Goal: Find specific page/section: Find specific page/section

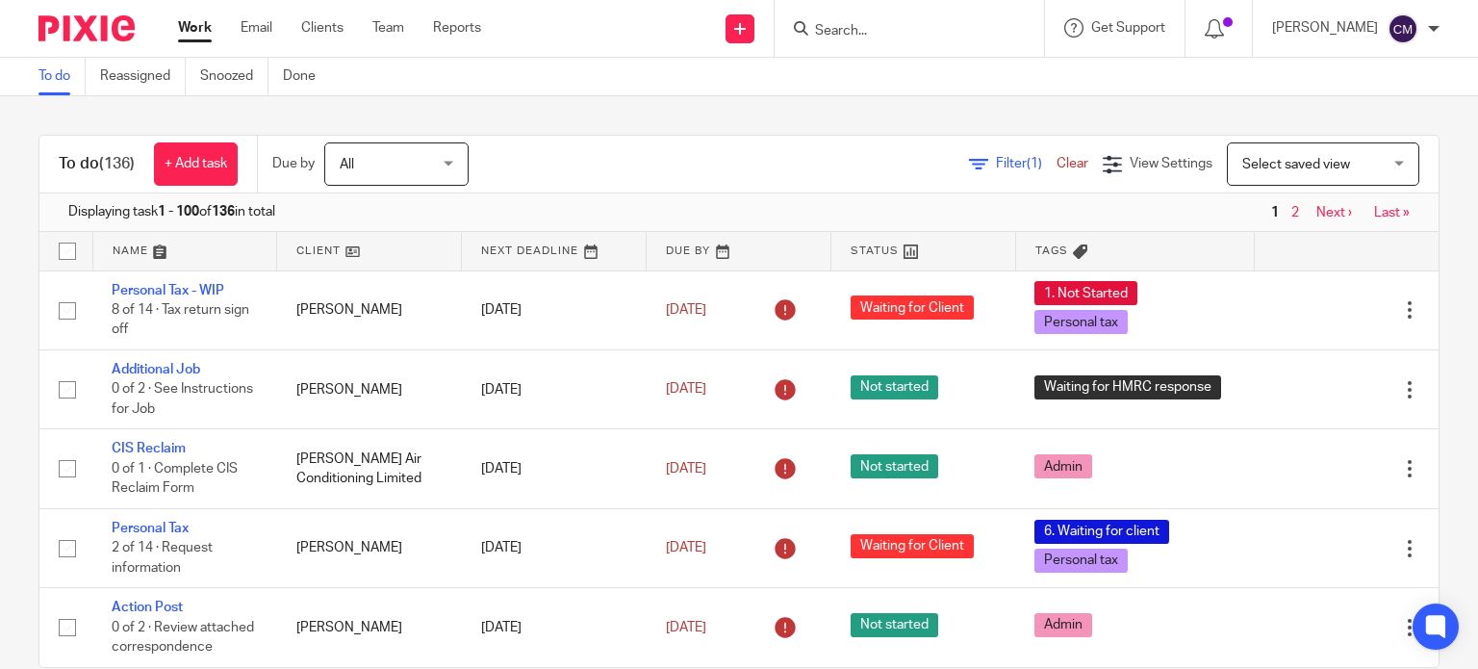
click at [962, 35] on input "Search" at bounding box center [899, 31] width 173 height 17
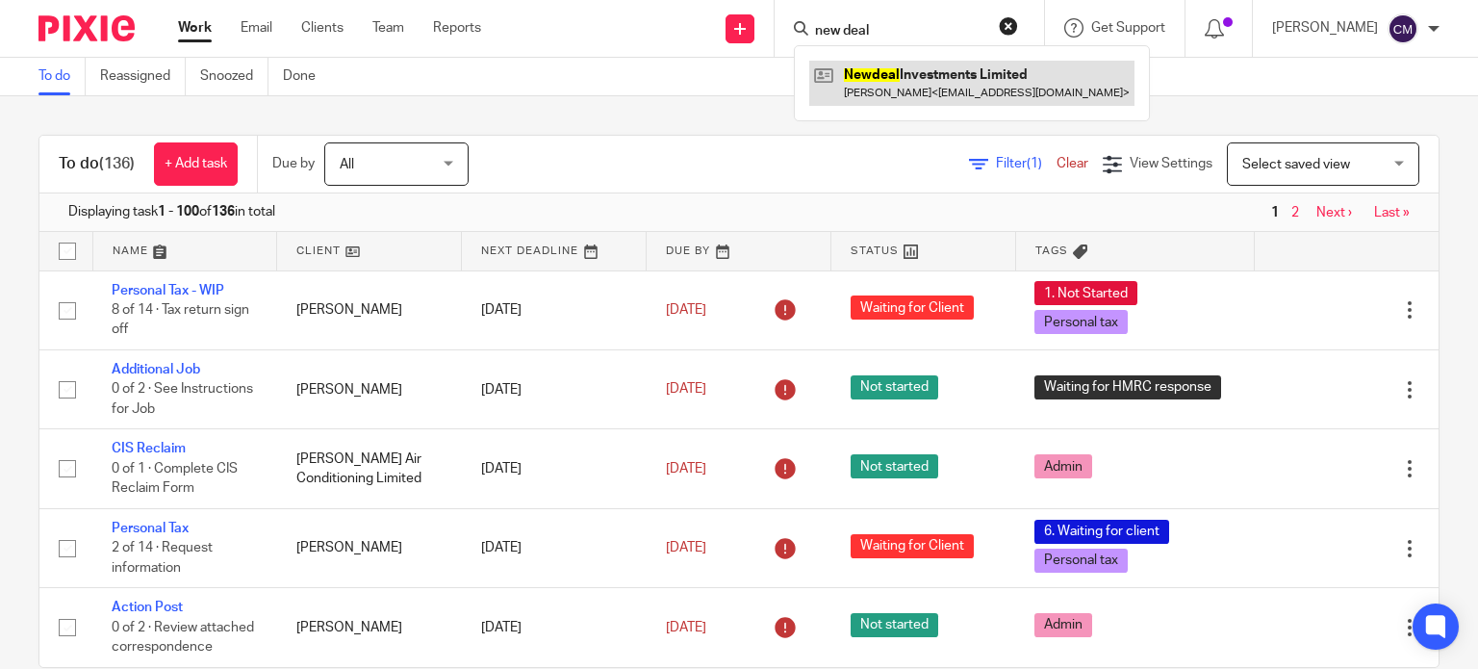
type input "new deal"
click at [908, 78] on link at bounding box center [971, 83] width 325 height 44
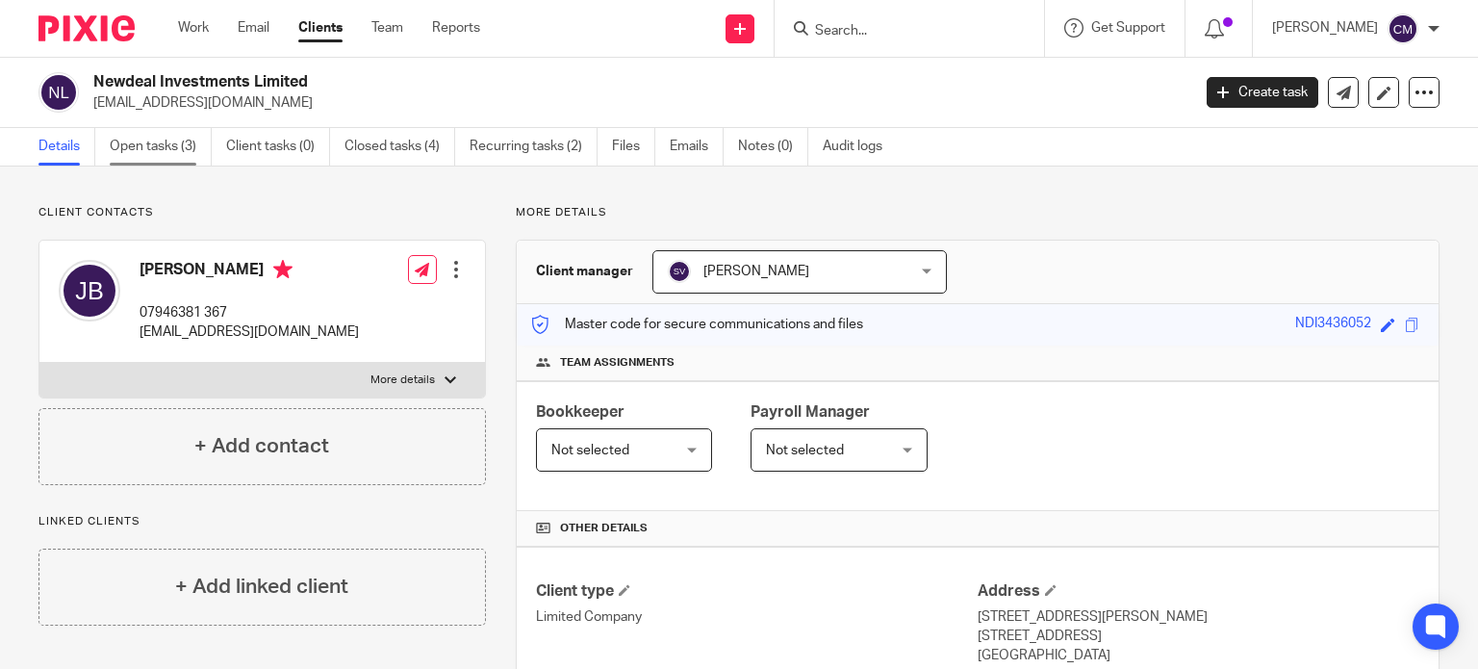
click at [147, 148] on link "Open tasks (3)" at bounding box center [161, 147] width 102 height 38
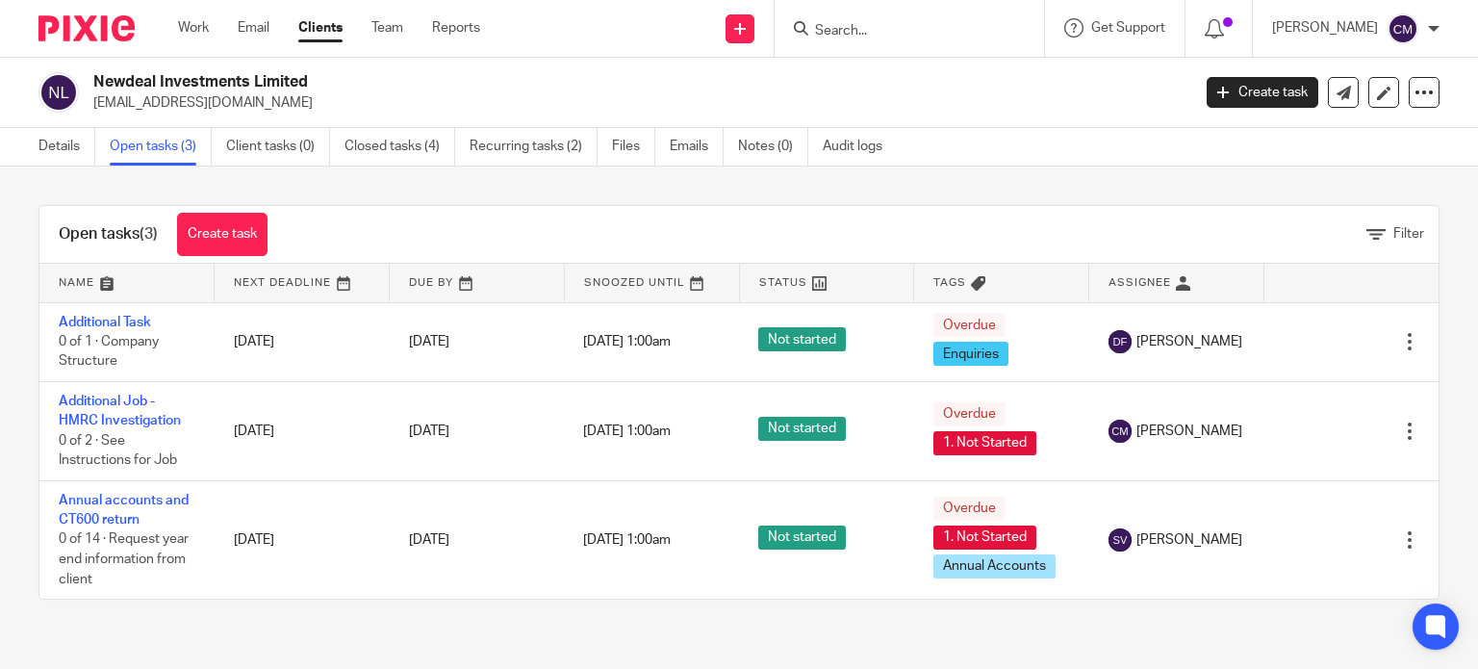
click at [45, 141] on link "Details" at bounding box center [66, 147] width 57 height 38
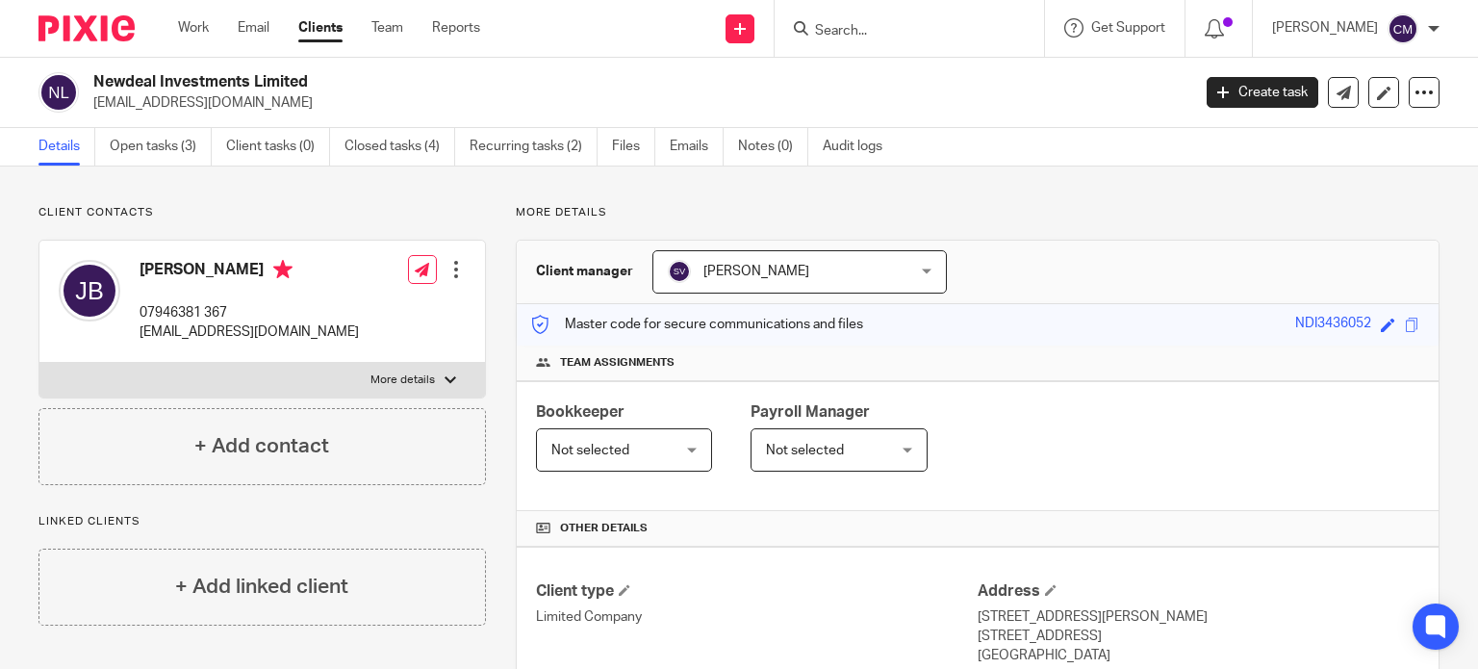
click at [939, 35] on input "Search" at bounding box center [899, 31] width 173 height 17
click at [906, 29] on input "Search" at bounding box center [899, 31] width 173 height 17
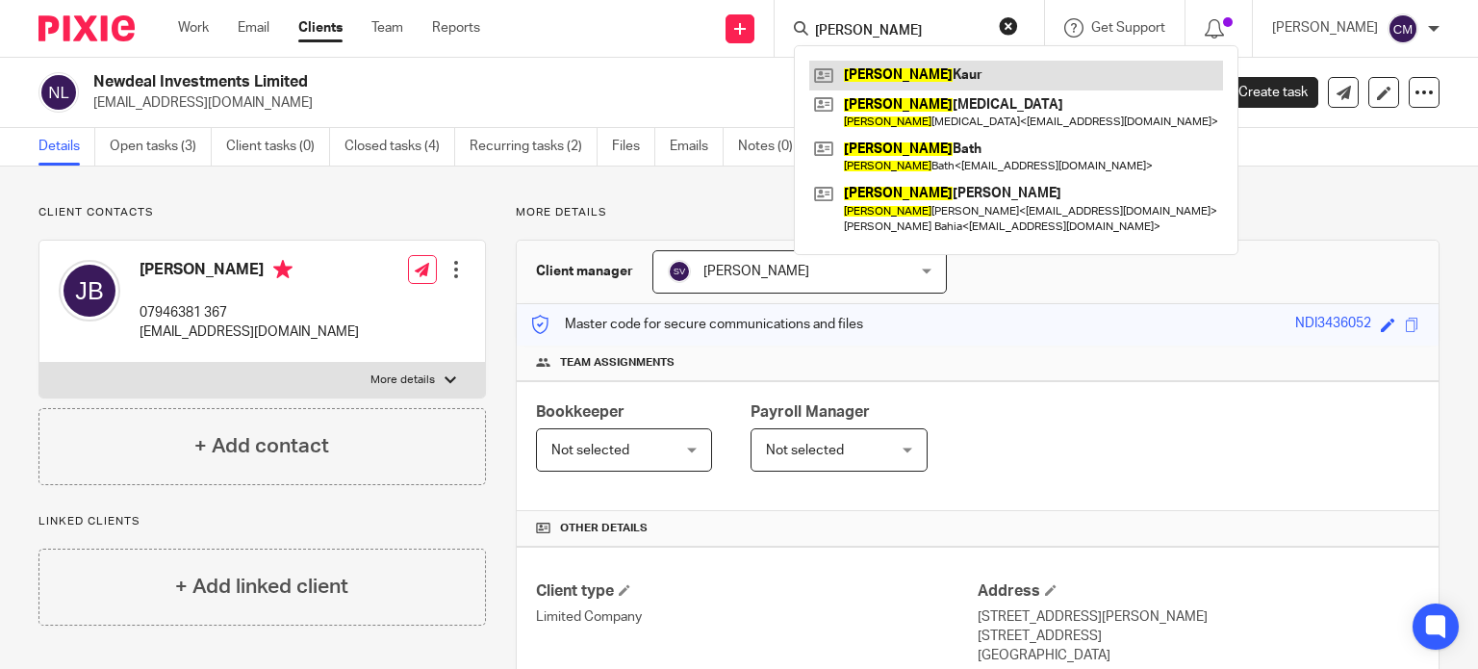
type input "rajwinder"
click at [910, 69] on link at bounding box center [1016, 75] width 414 height 29
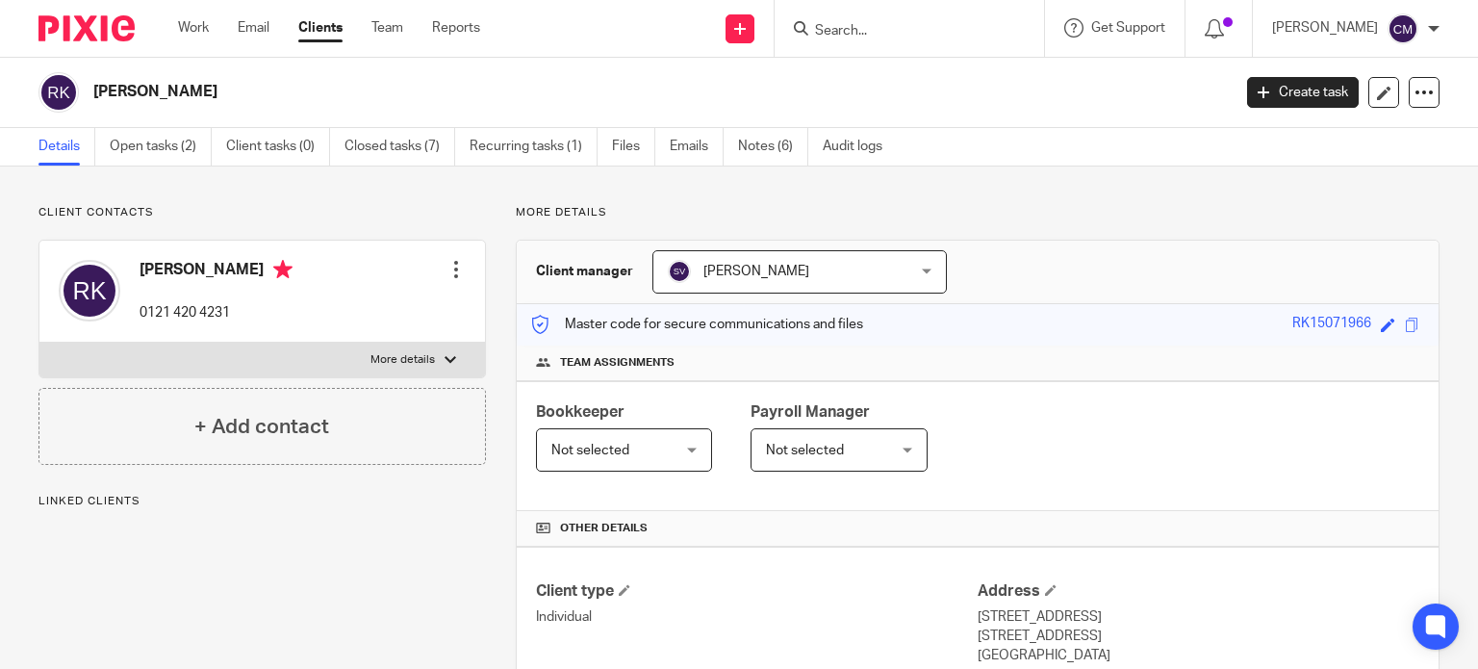
click at [413, 352] on p "More details" at bounding box center [402, 359] width 64 height 15
click at [39, 342] on input "More details" at bounding box center [38, 341] width 1 height 1
checkbox input "true"
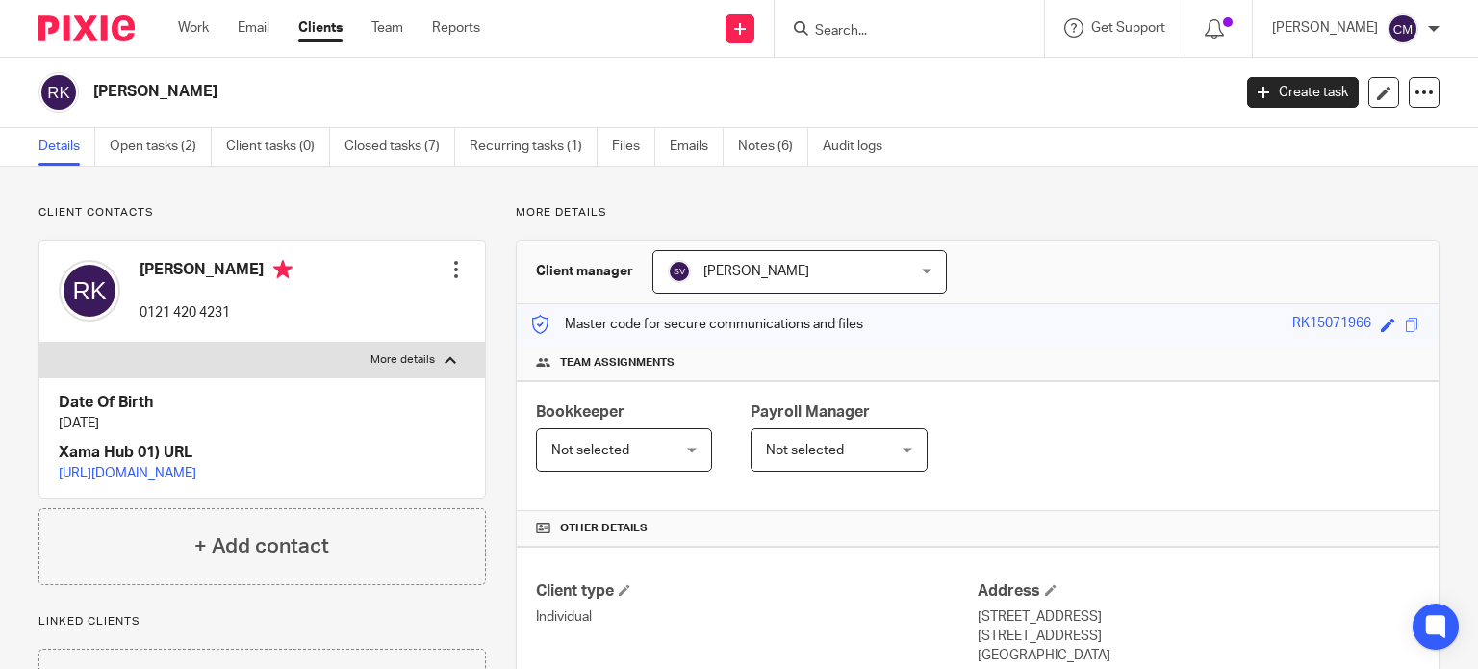
click at [915, 26] on input "Search" at bounding box center [899, 31] width 173 height 17
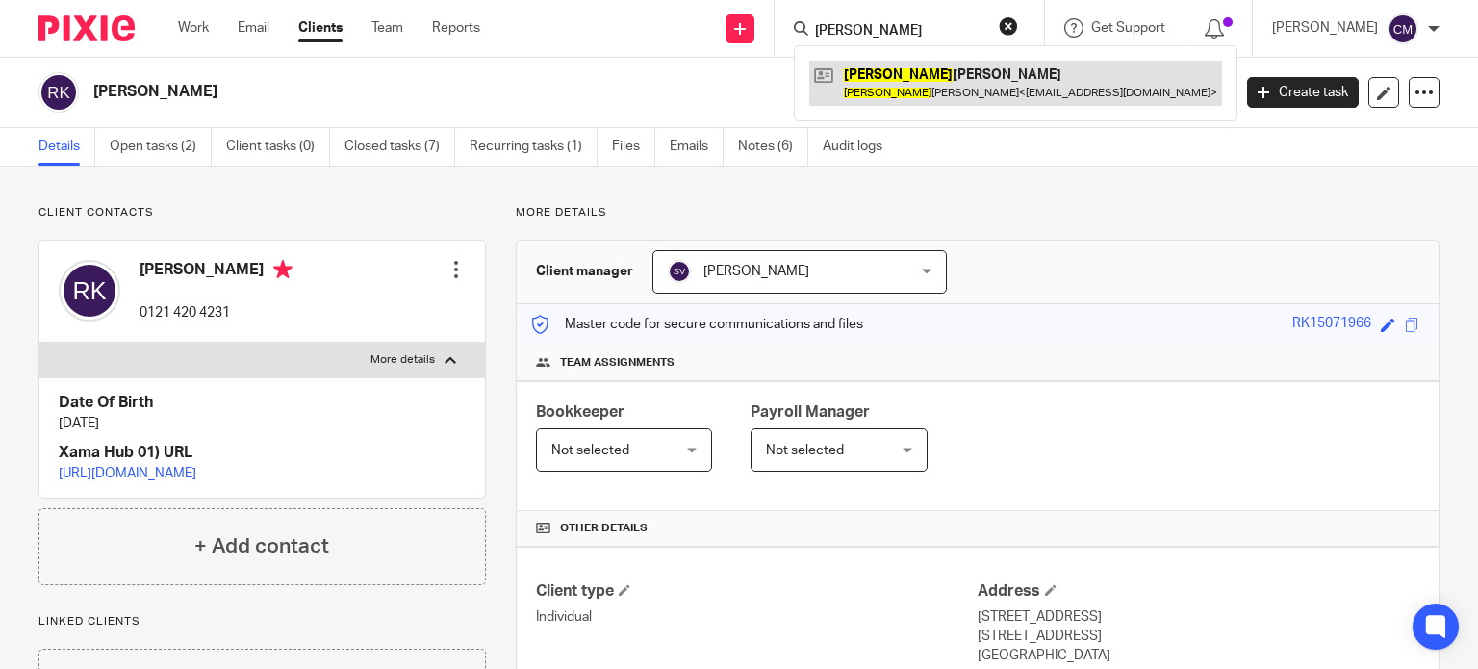
type input "[PERSON_NAME]"
click at [918, 73] on link at bounding box center [1015, 83] width 413 height 44
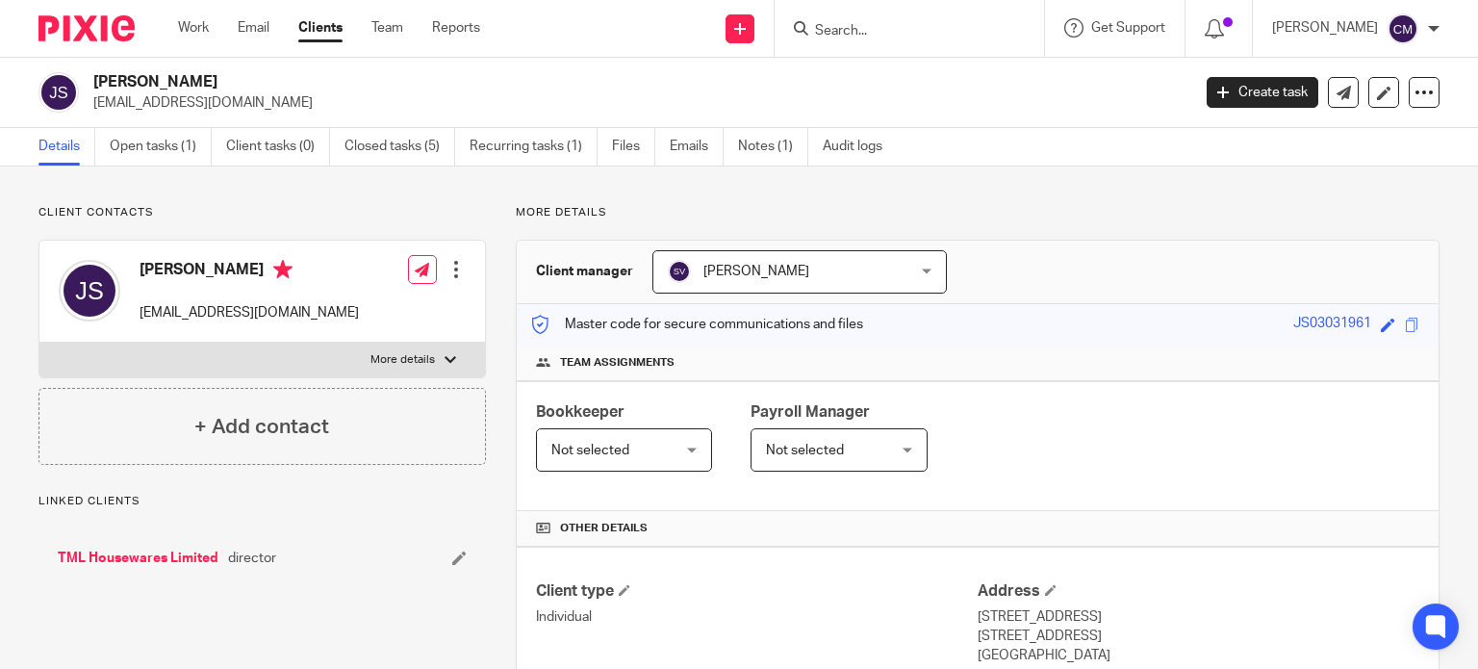
click at [402, 364] on p "More details" at bounding box center [402, 359] width 64 height 15
click at [39, 342] on input "More details" at bounding box center [38, 341] width 1 height 1
checkbox input "true"
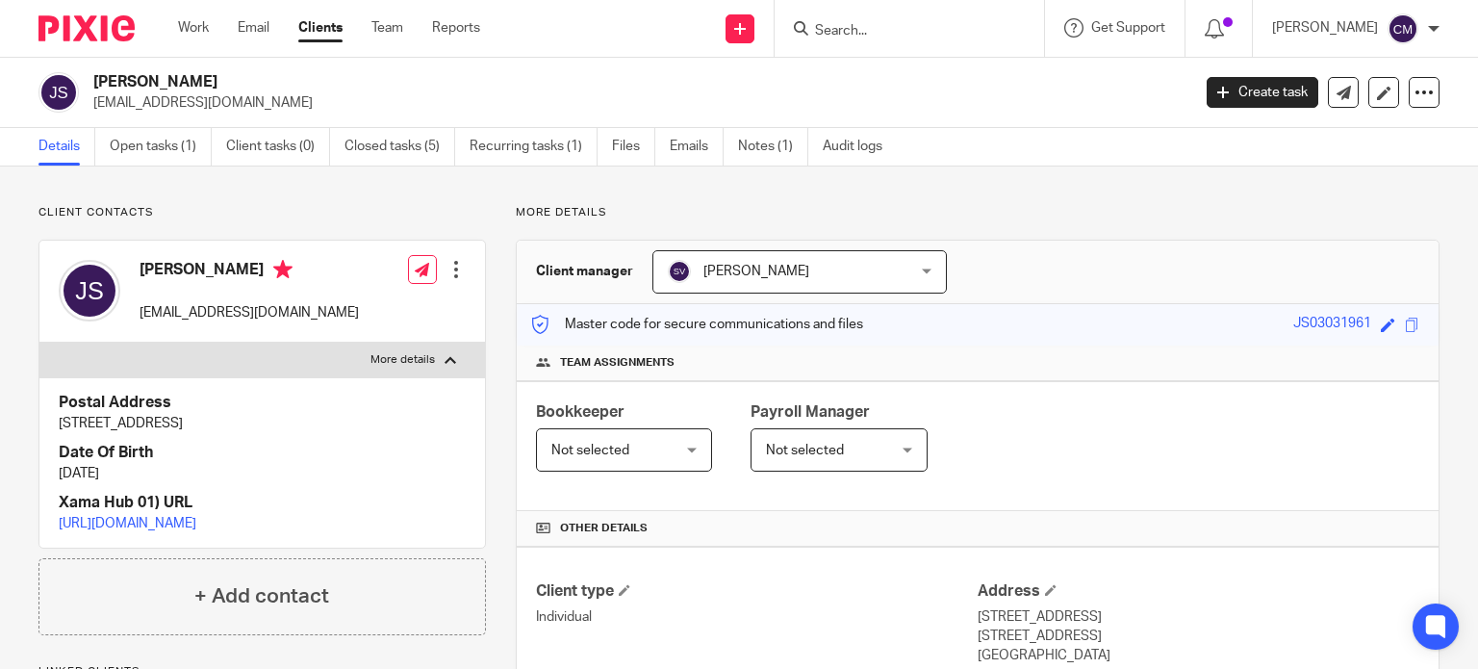
click at [945, 23] on input "Search" at bounding box center [899, 31] width 173 height 17
